Goal: Information Seeking & Learning: Learn about a topic

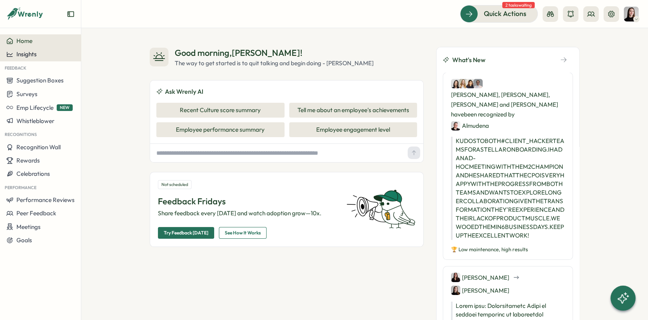
click at [56, 54] on div "Insights" at bounding box center [40, 54] width 68 height 7
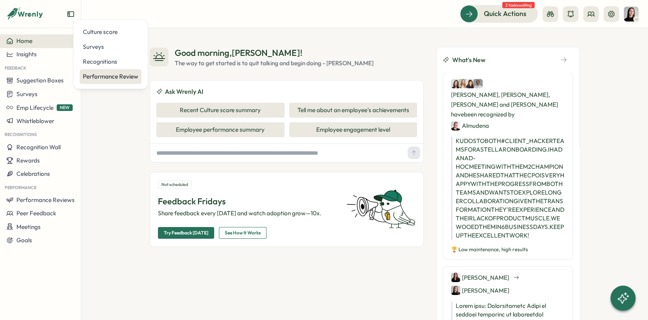
click at [91, 76] on div "Performance Review" at bounding box center [111, 76] width 56 height 9
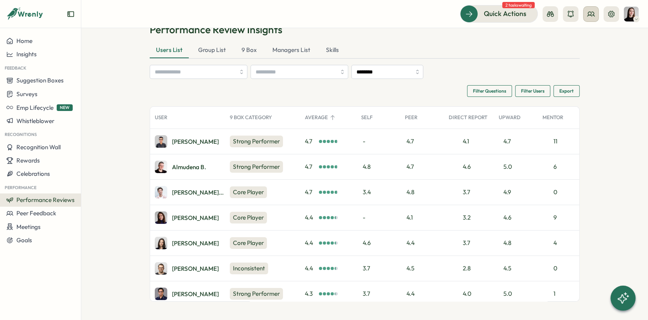
click at [590, 13] on icon at bounding box center [591, 14] width 8 height 8
click at [593, 36] on div "Org Members" at bounding box center [591, 38] width 49 height 9
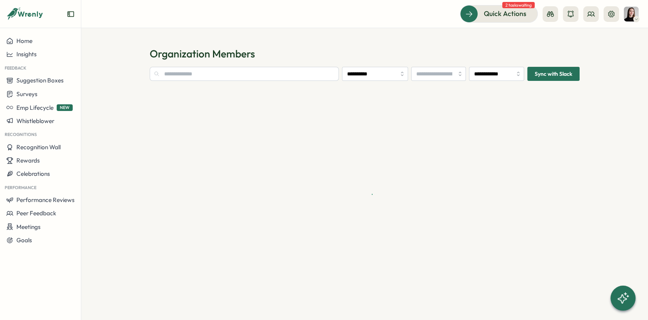
type input "**********"
click at [200, 69] on input "text" at bounding box center [244, 74] width 189 height 14
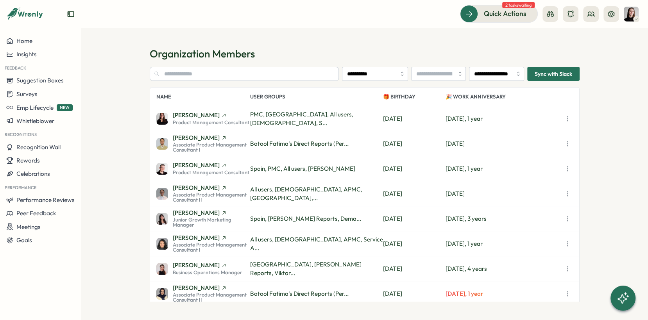
click at [229, 121] on span "Product Management Consultant" at bounding box center [211, 122] width 77 height 5
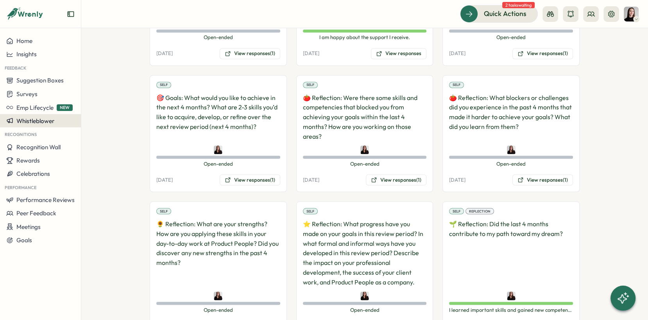
scroll to position [1405, 0]
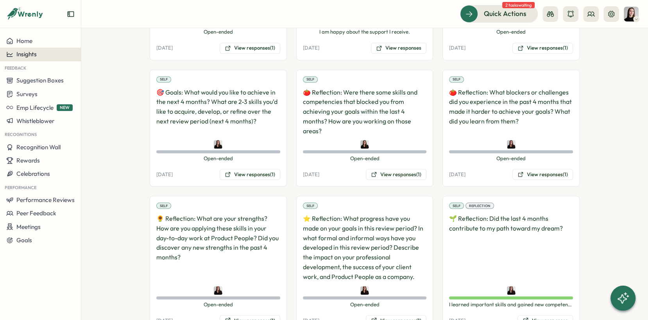
click at [24, 57] on span "Insights" at bounding box center [26, 53] width 20 height 7
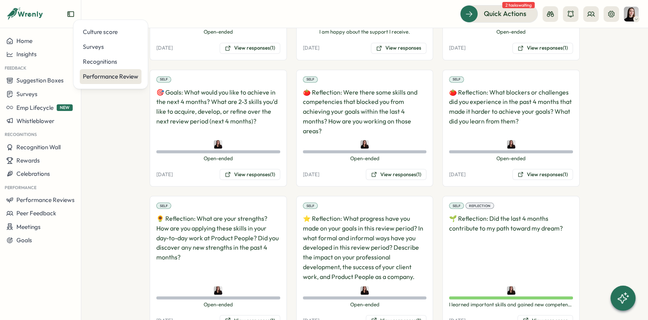
click at [109, 77] on div "Performance Review" at bounding box center [111, 76] width 56 height 9
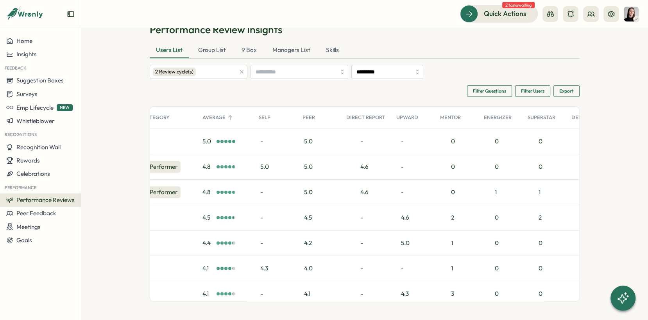
scroll to position [0, 103]
click at [245, 50] on div "9 Box" at bounding box center [249, 51] width 28 height 16
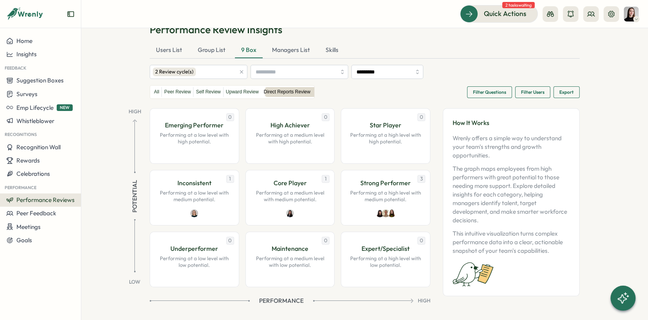
click at [241, 70] on icon "button" at bounding box center [241, 71] width 5 height 5
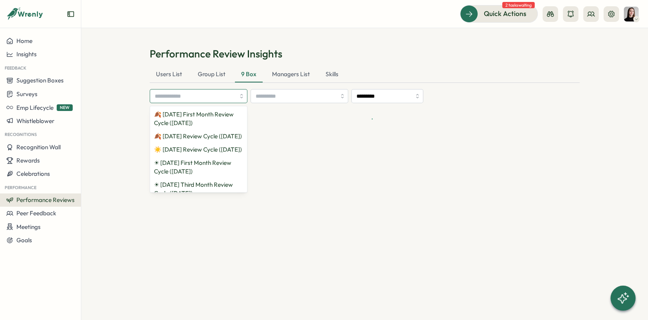
scroll to position [0, 0]
click at [495, 93] on div "🍂 September 2025 First Month Review Cycle (26 Sep 2025) 🍂 September 2025 Review…" at bounding box center [365, 96] width 430 height 14
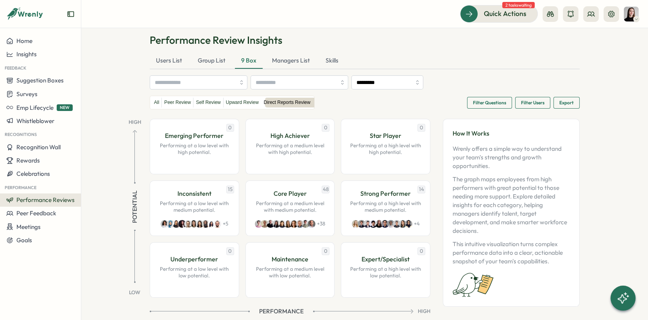
scroll to position [15, 0]
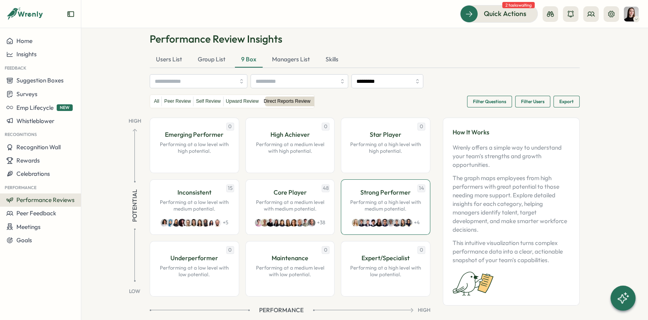
click at [405, 190] on p "Strong Performer" at bounding box center [385, 193] width 50 height 10
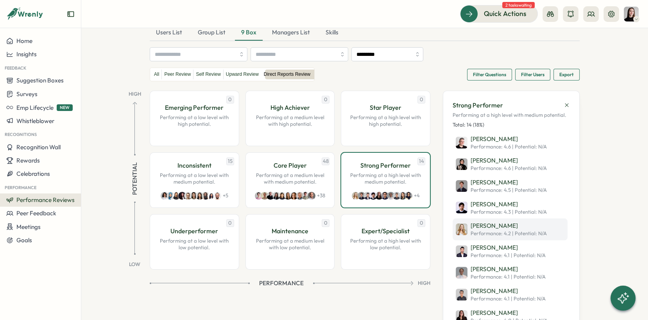
scroll to position [39, 0]
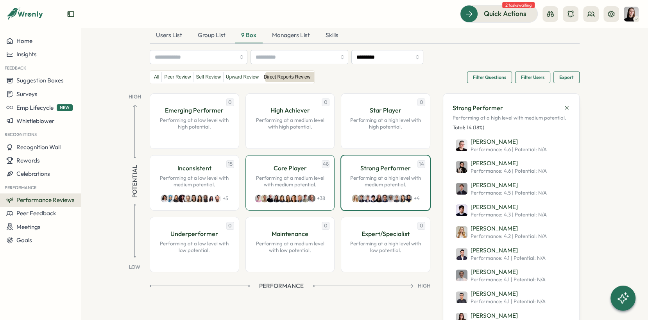
click at [299, 170] on p "Core Player" at bounding box center [289, 168] width 33 height 10
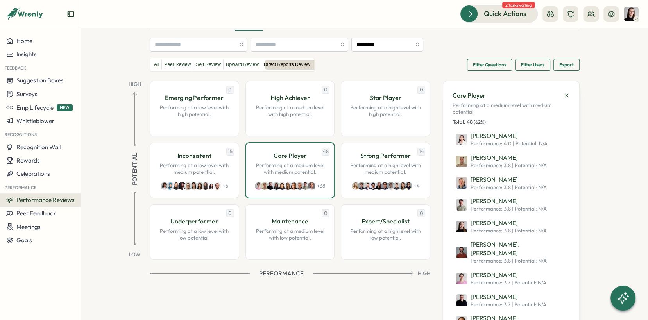
scroll to position [0, 0]
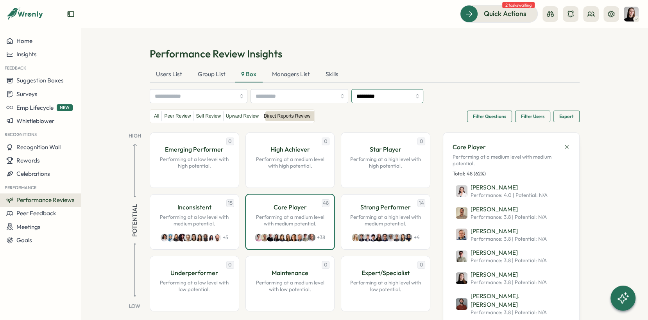
click at [376, 93] on input "*********" at bounding box center [387, 96] width 72 height 14
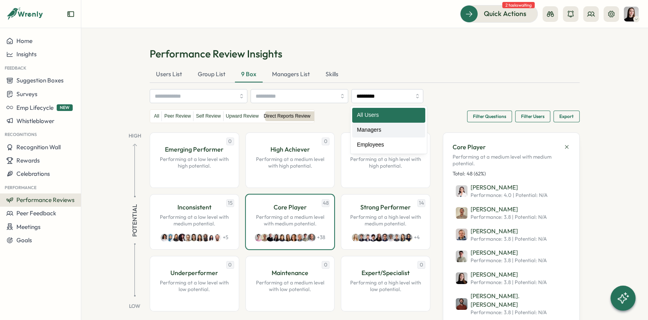
click at [448, 114] on div "All Peer Review Self Review Upward Review Direct Reports Review Filter Question…" at bounding box center [365, 116] width 430 height 14
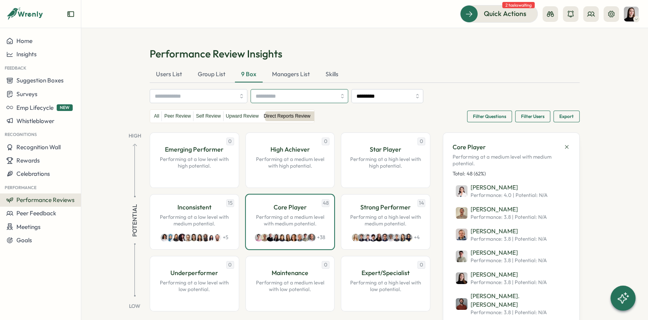
click at [319, 99] on input "search" at bounding box center [296, 96] width 81 height 13
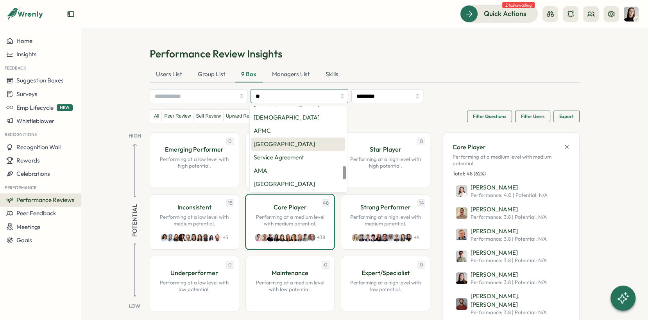
scroll to position [10, 0]
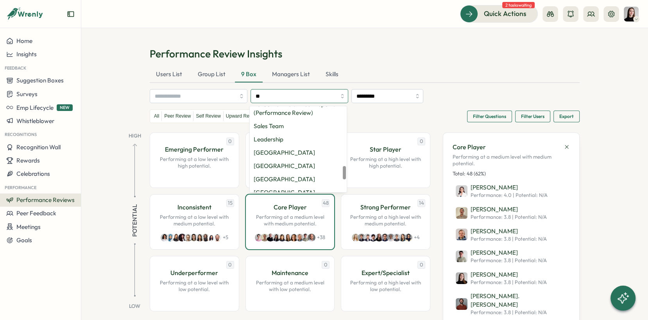
type input "***"
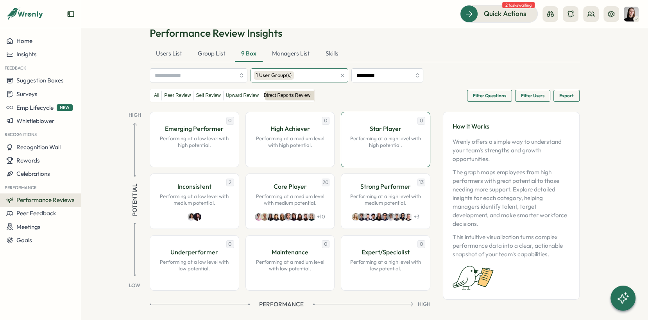
scroll to position [26, 0]
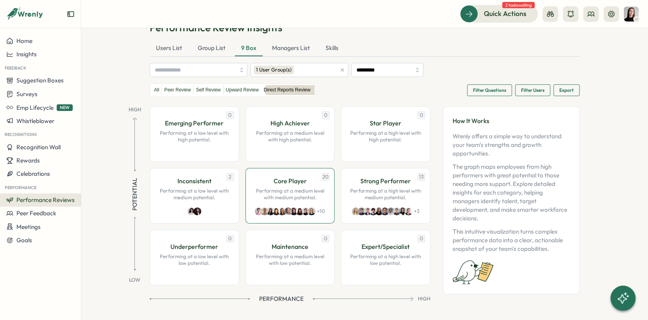
click at [296, 198] on p "Performing at a medium level with medium potential." at bounding box center [290, 195] width 73 height 14
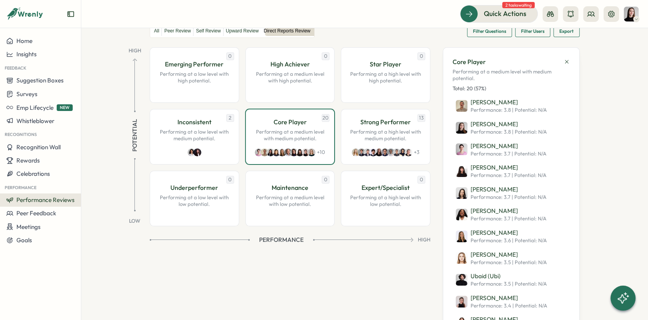
scroll to position [67, 0]
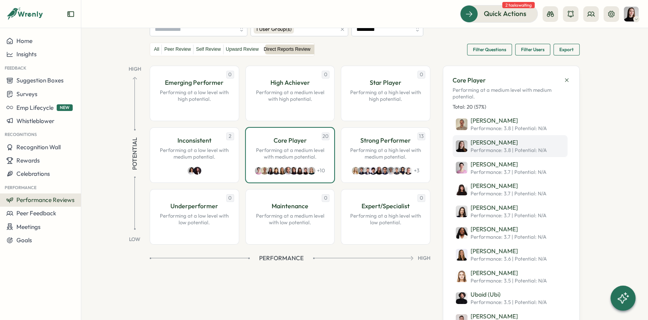
click at [481, 152] on span "Performance: 3.8 | Potential : N/A" at bounding box center [509, 150] width 76 height 7
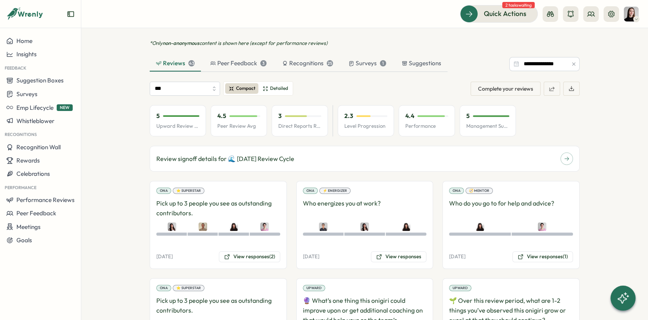
scroll to position [502, 0]
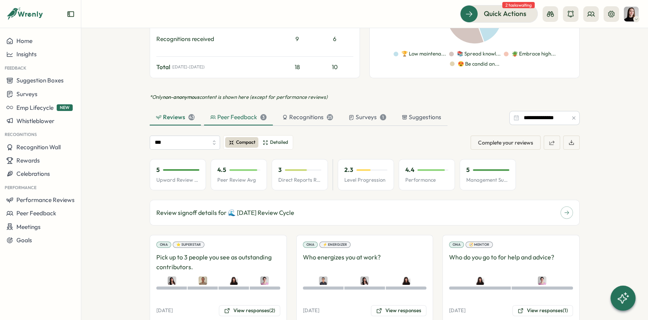
click at [229, 113] on div "Peer Feedback 3" at bounding box center [238, 117] width 56 height 9
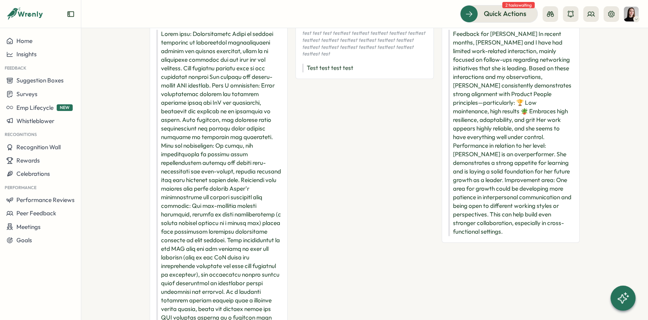
scroll to position [676, 0]
